Goal: Task Accomplishment & Management: Use online tool/utility

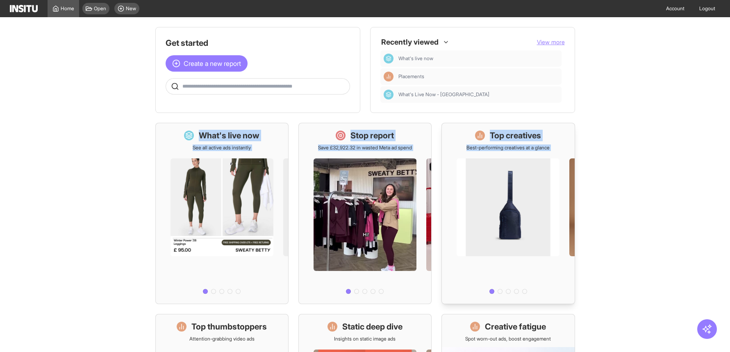
drag, startPoint x: 597, startPoint y: 193, endPoint x: 554, endPoint y: 295, distance: 110.2
click at [591, 224] on main "Get started Create a new report Ask questions like: Which campaigns had the hig…" at bounding box center [365, 184] width 730 height 335
